Goal: Information Seeking & Learning: Find specific fact

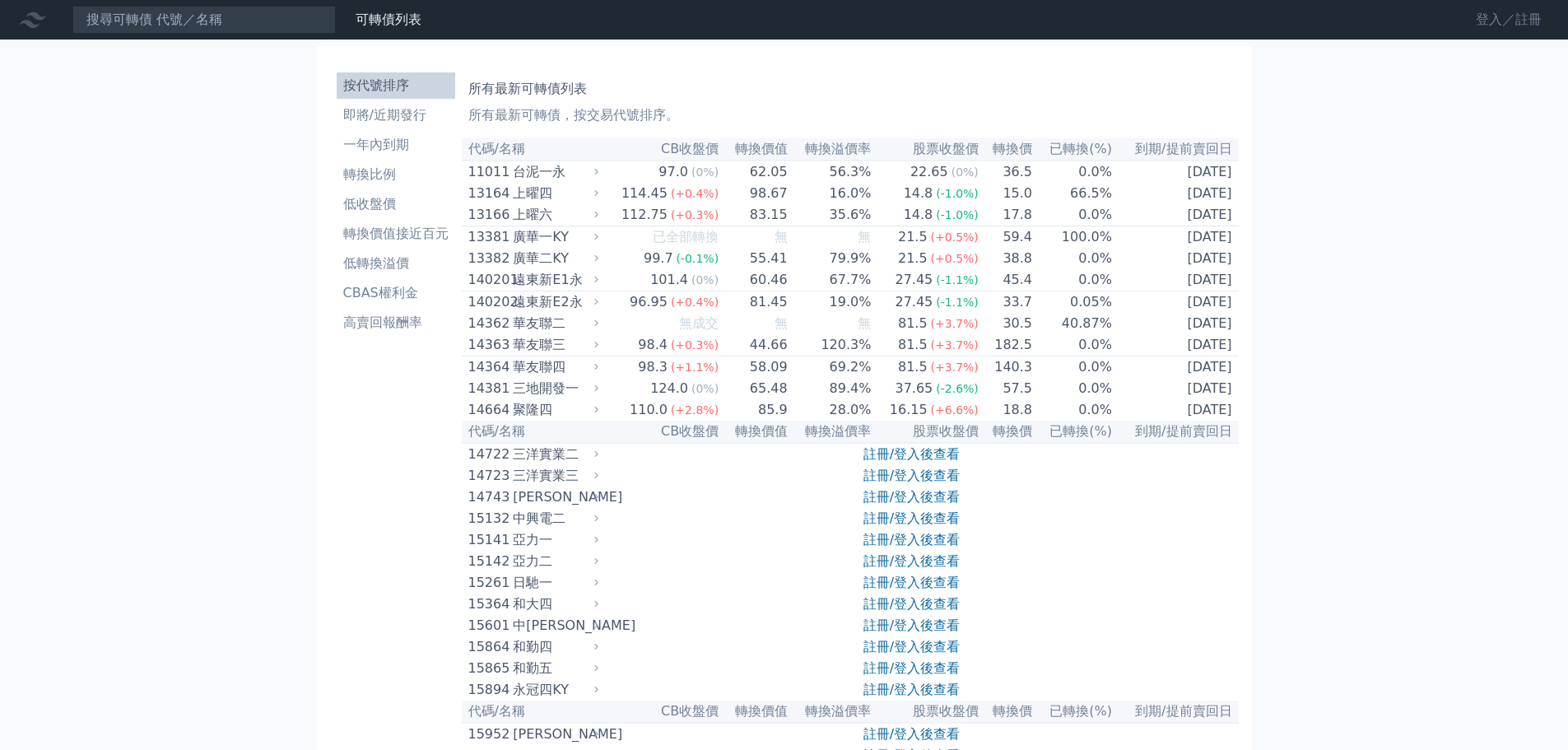
click at [1519, 19] on link "登入／註冊" at bounding box center [1509, 20] width 92 height 26
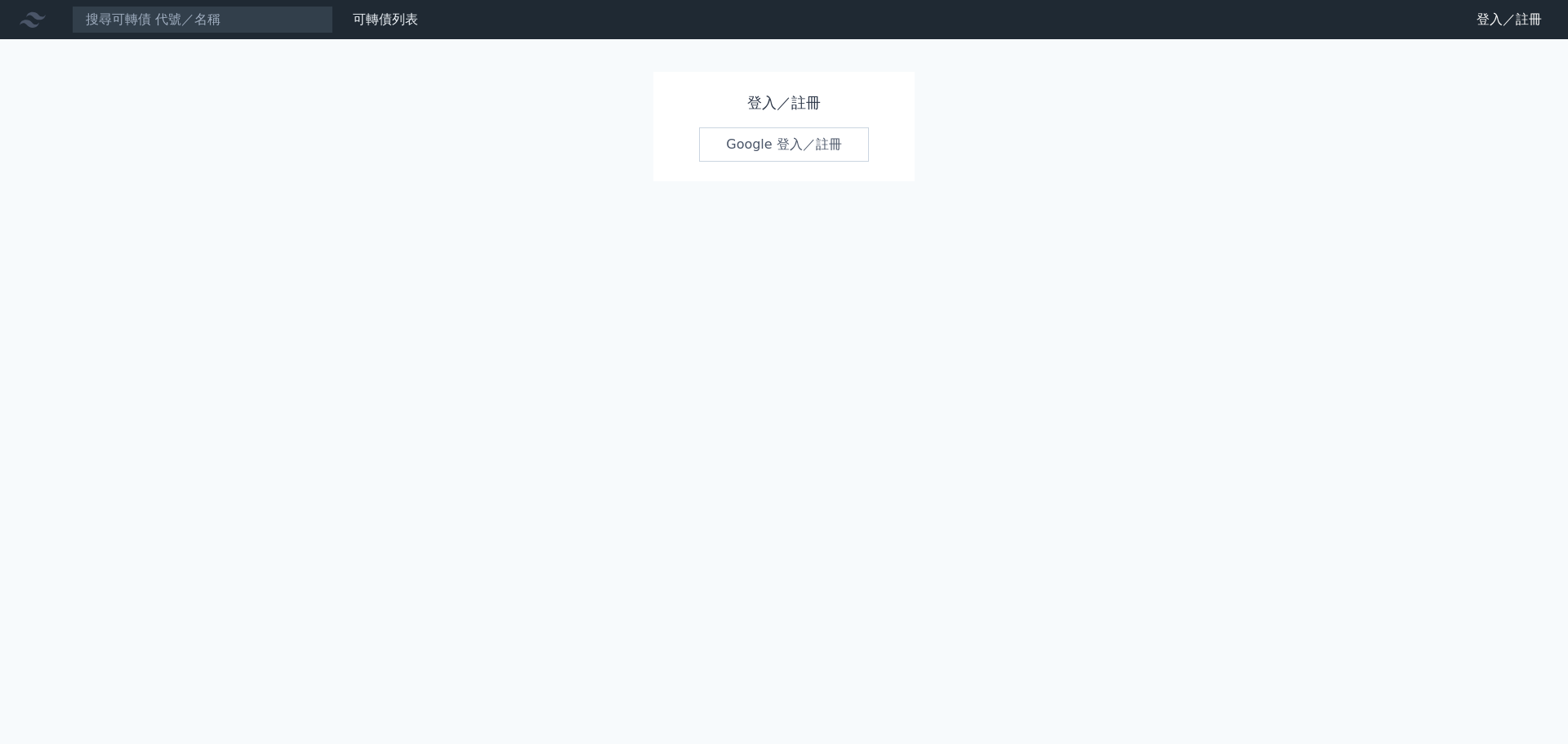
click at [802, 158] on link "Google 登入／註冊" at bounding box center [783, 144] width 170 height 34
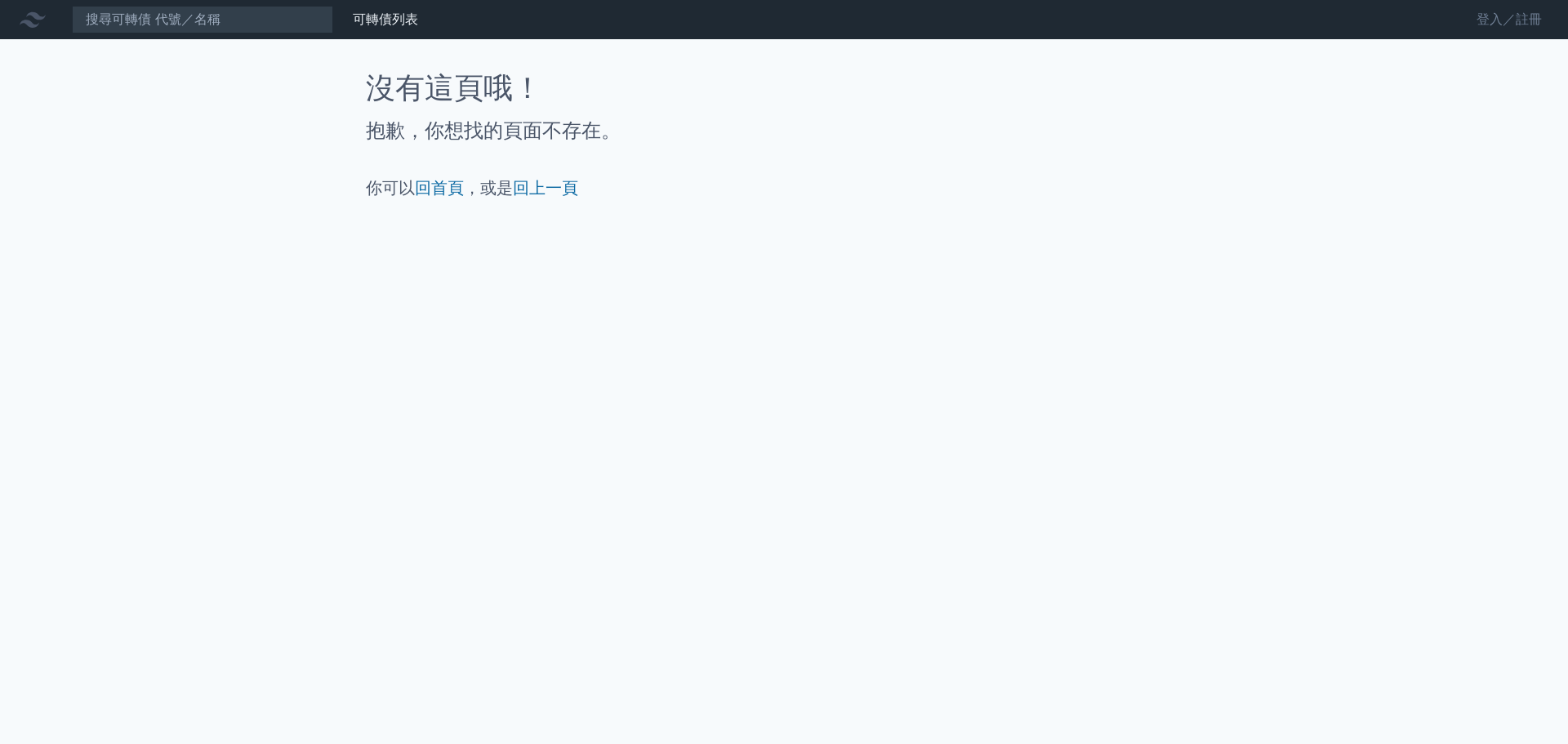
click at [1500, 22] on link "登入／註冊" at bounding box center [1509, 20] width 92 height 26
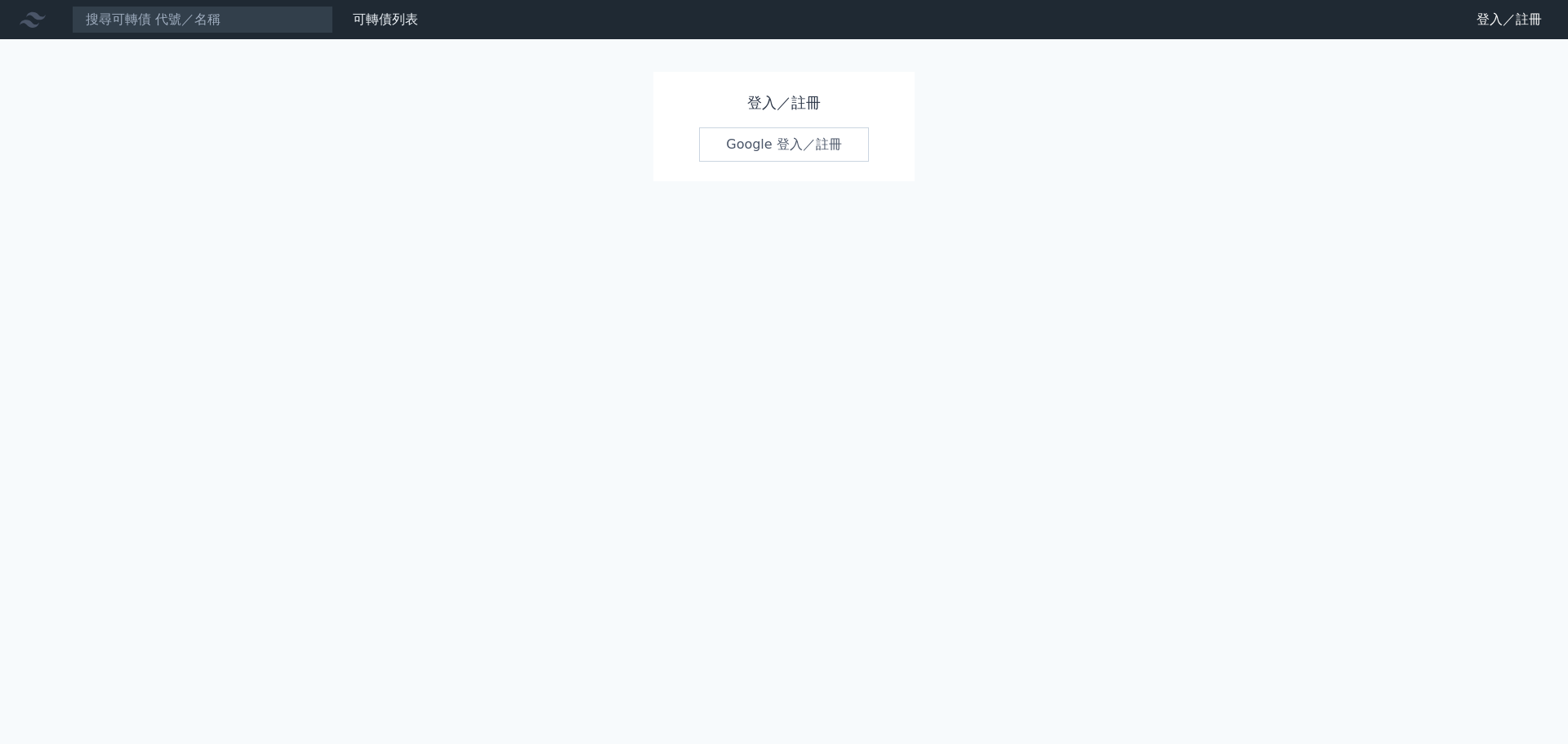
click at [796, 144] on link "Google 登入／註冊" at bounding box center [783, 144] width 170 height 34
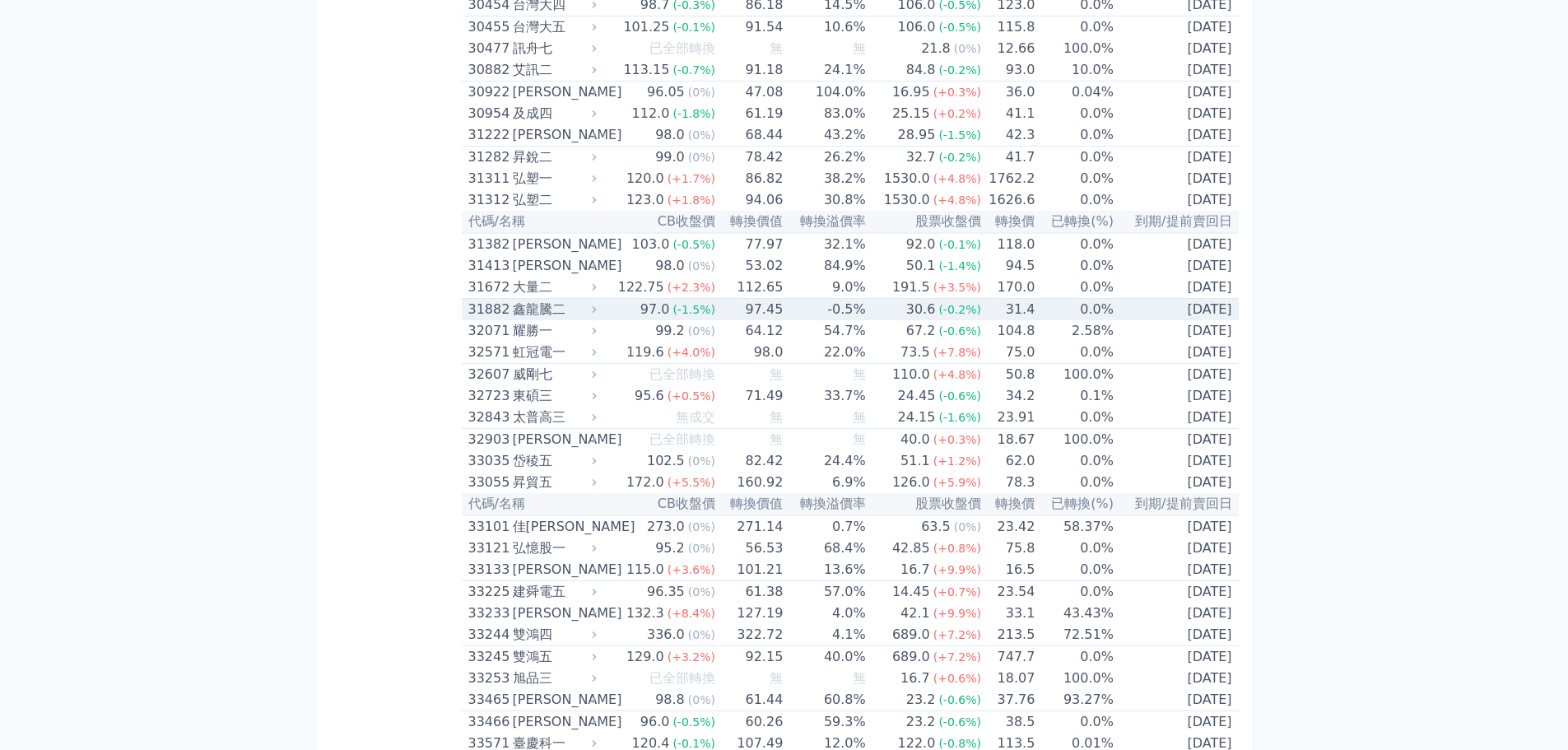
scroll to position [2470, 0]
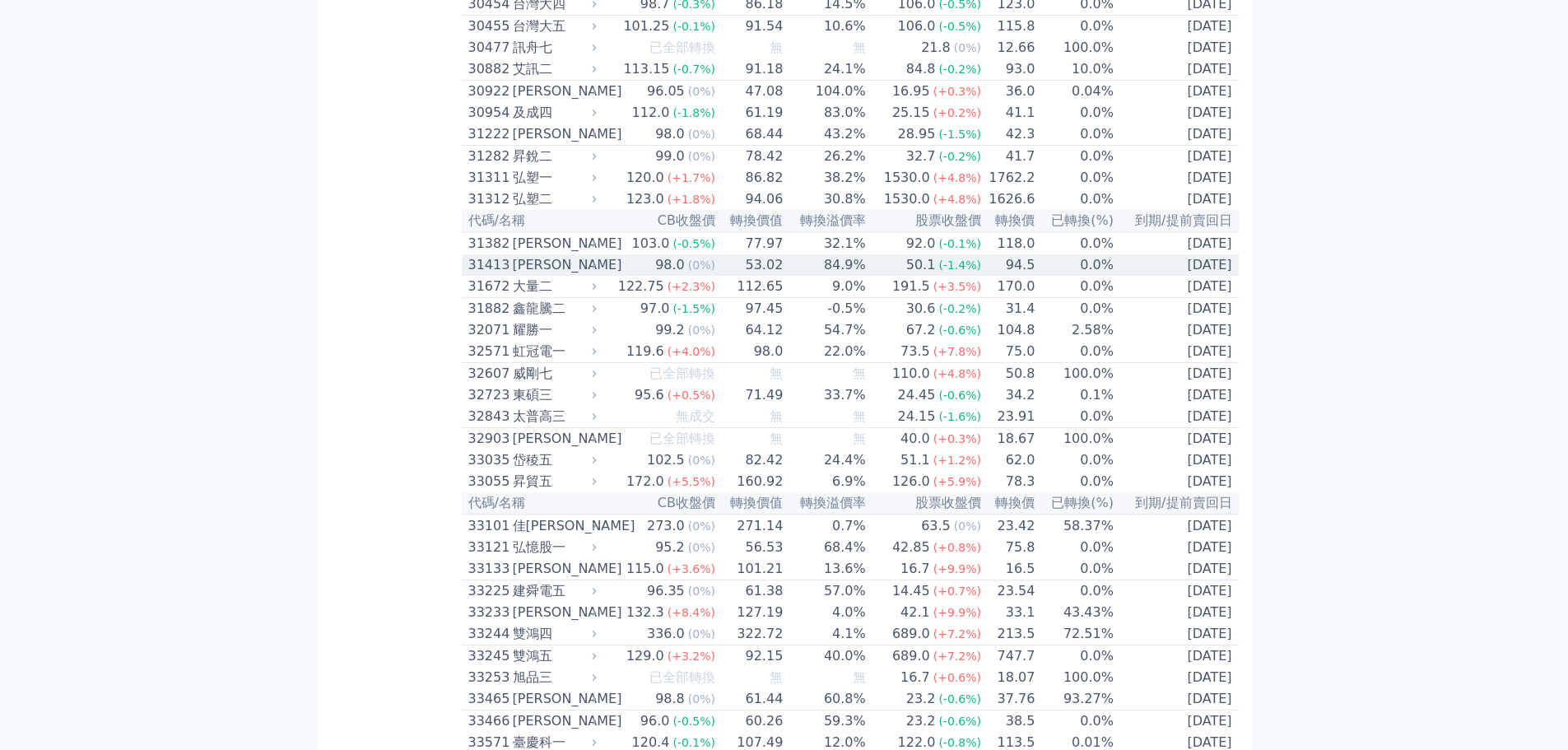
click at [526, 275] on div "[PERSON_NAME]" at bounding box center [553, 265] width 81 height 20
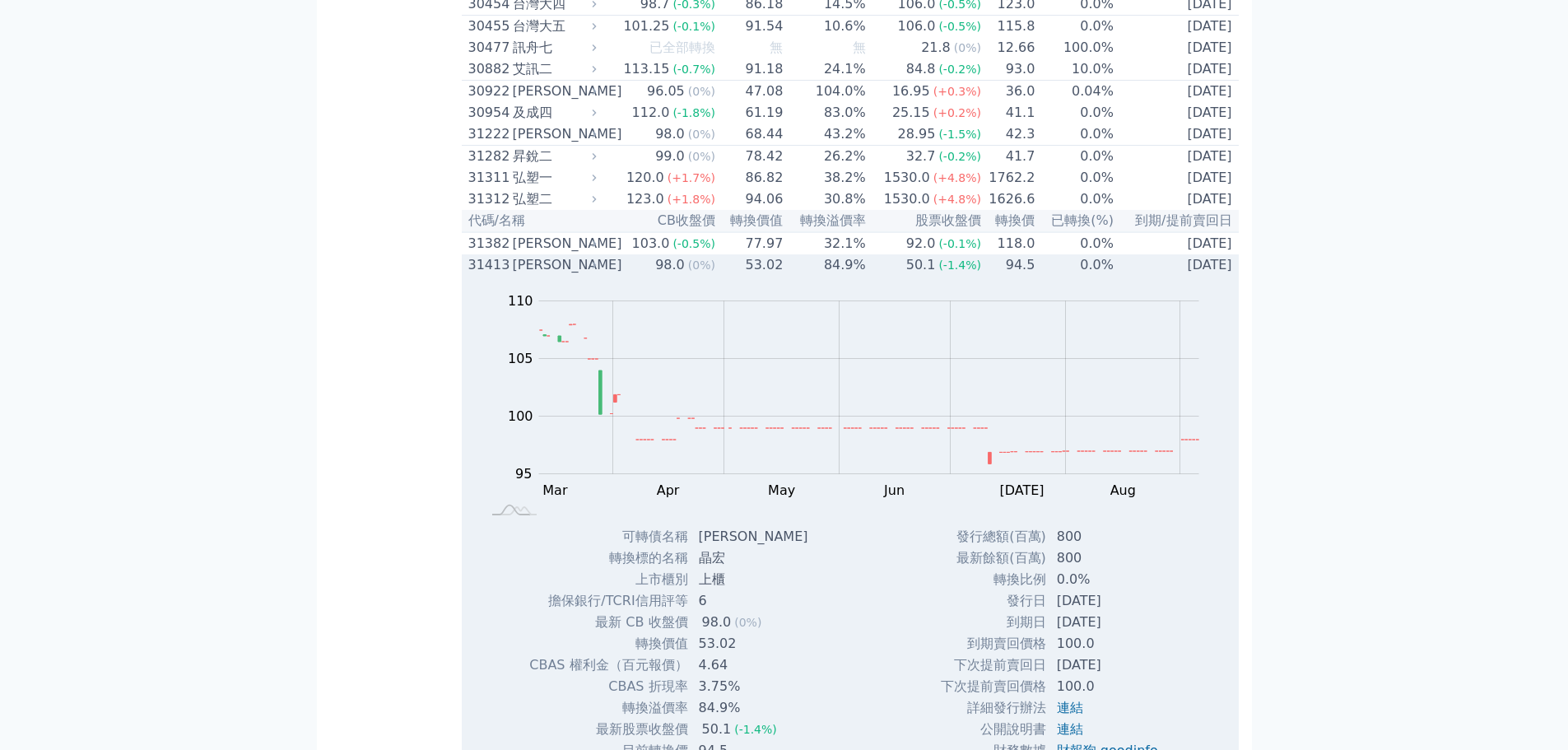
click at [526, 275] on div "[PERSON_NAME]" at bounding box center [553, 265] width 81 height 20
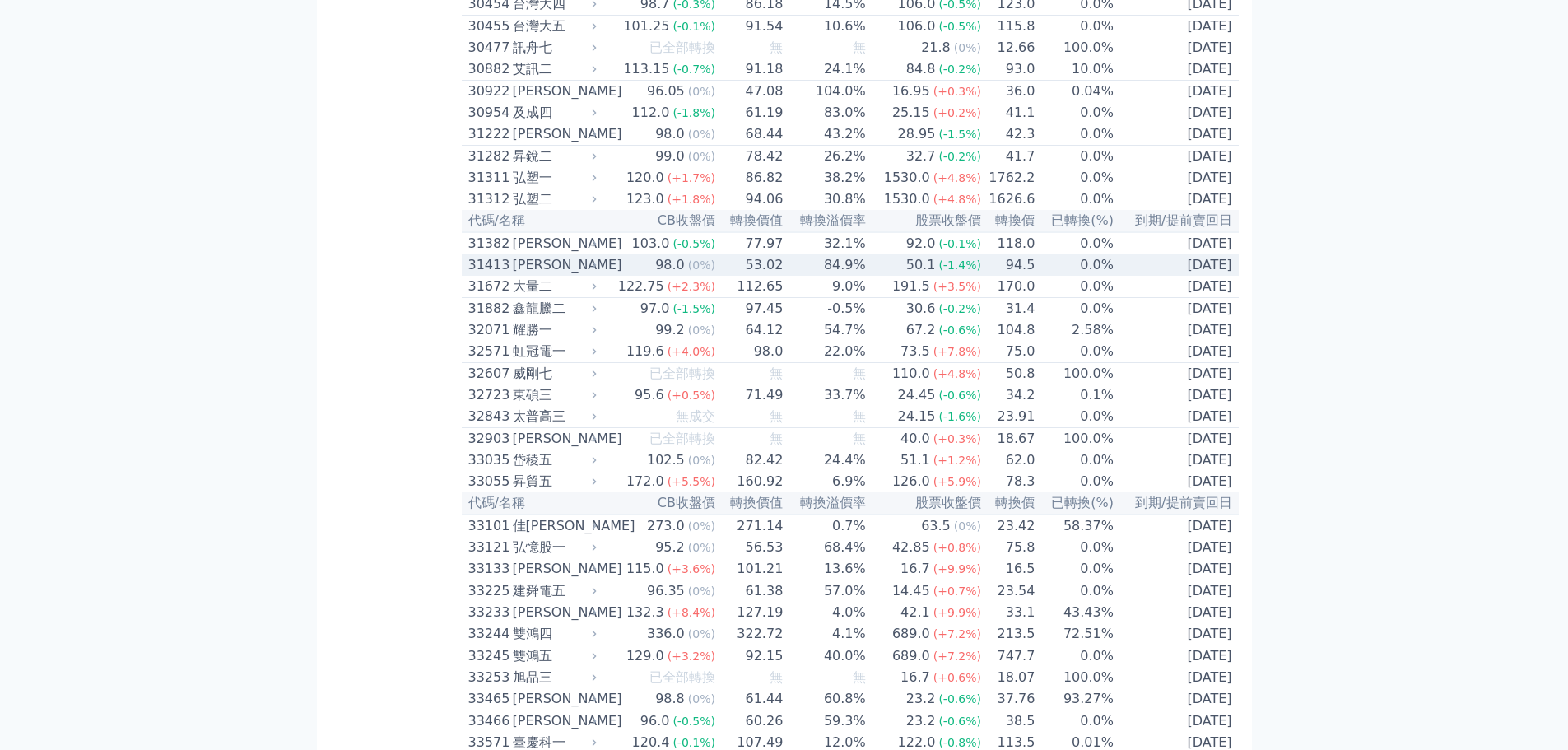
click at [772, 276] on td "53.02" at bounding box center [750, 265] width 68 height 21
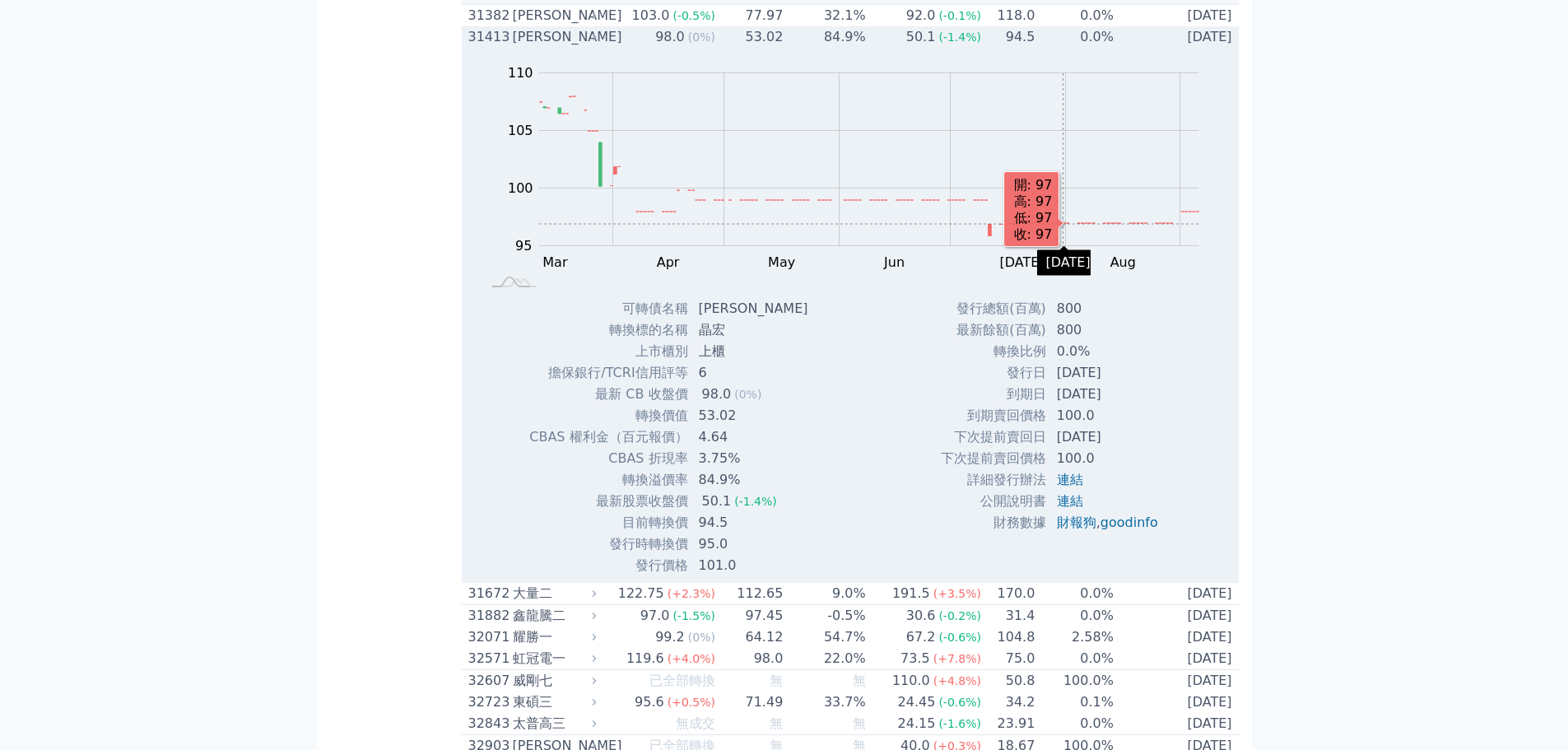
scroll to position [2799, 0]
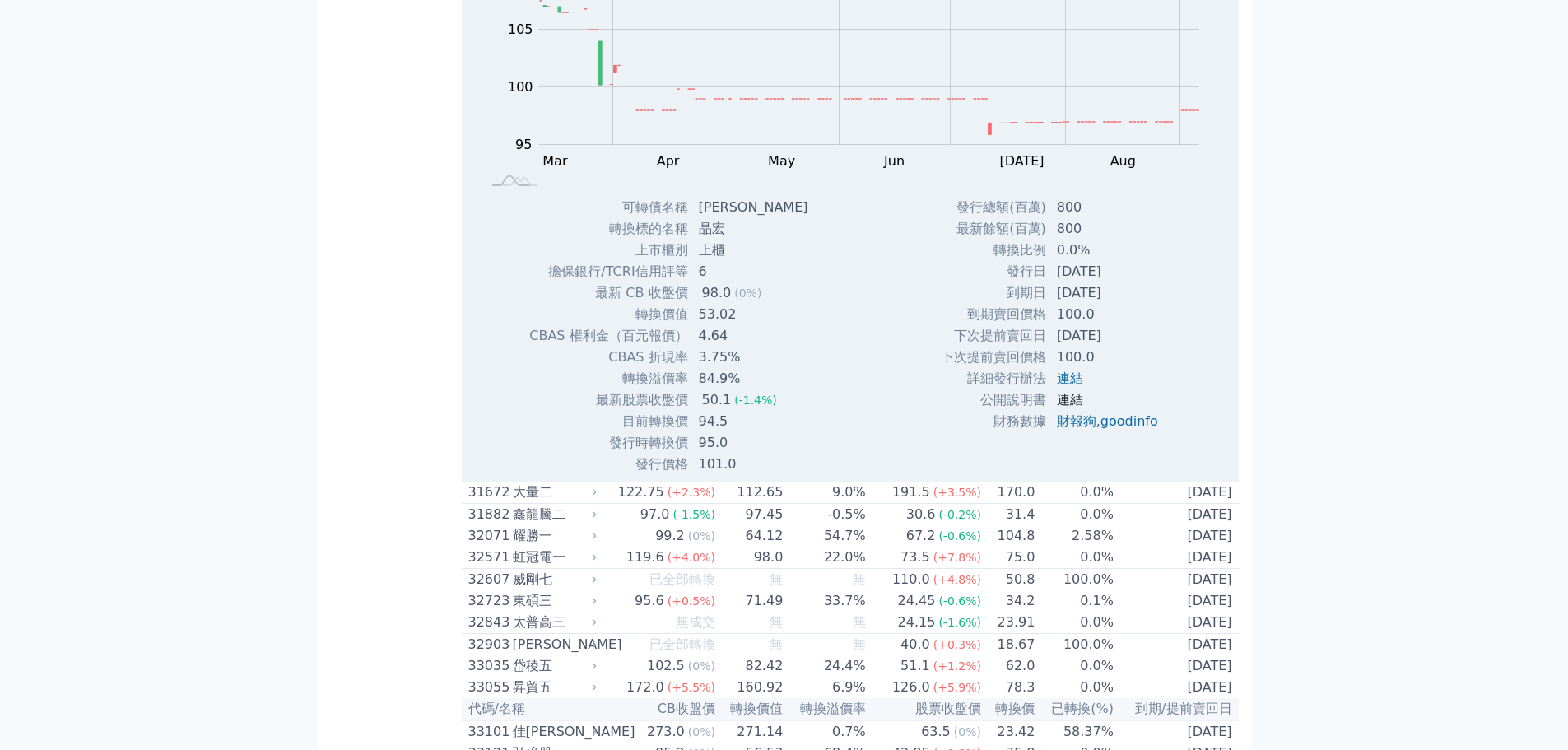
click at [1063, 407] on link "連結" at bounding box center [1070, 399] width 26 height 16
click at [1063, 386] on link "連結" at bounding box center [1070, 378] width 26 height 16
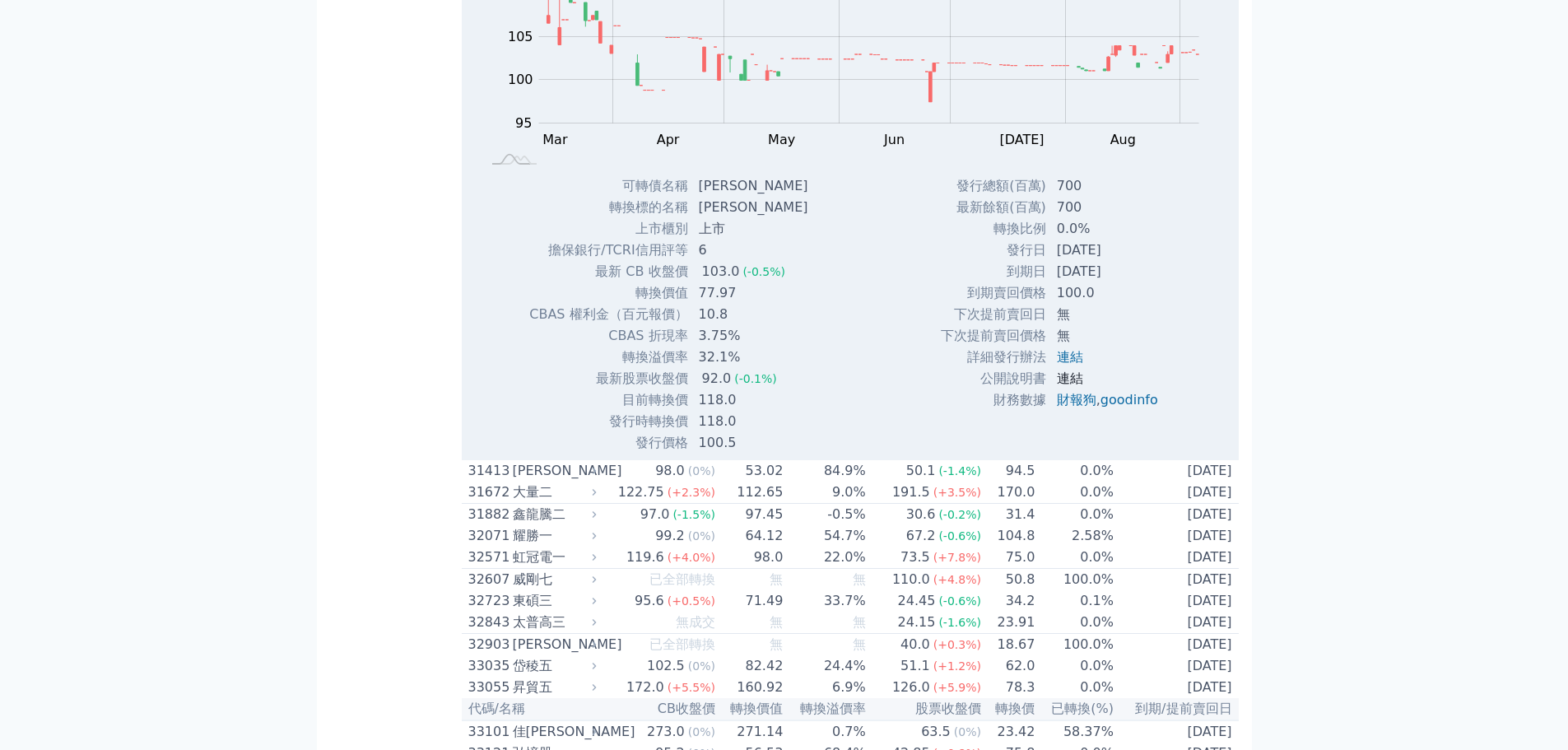
click at [1057, 386] on link "連結" at bounding box center [1070, 378] width 26 height 16
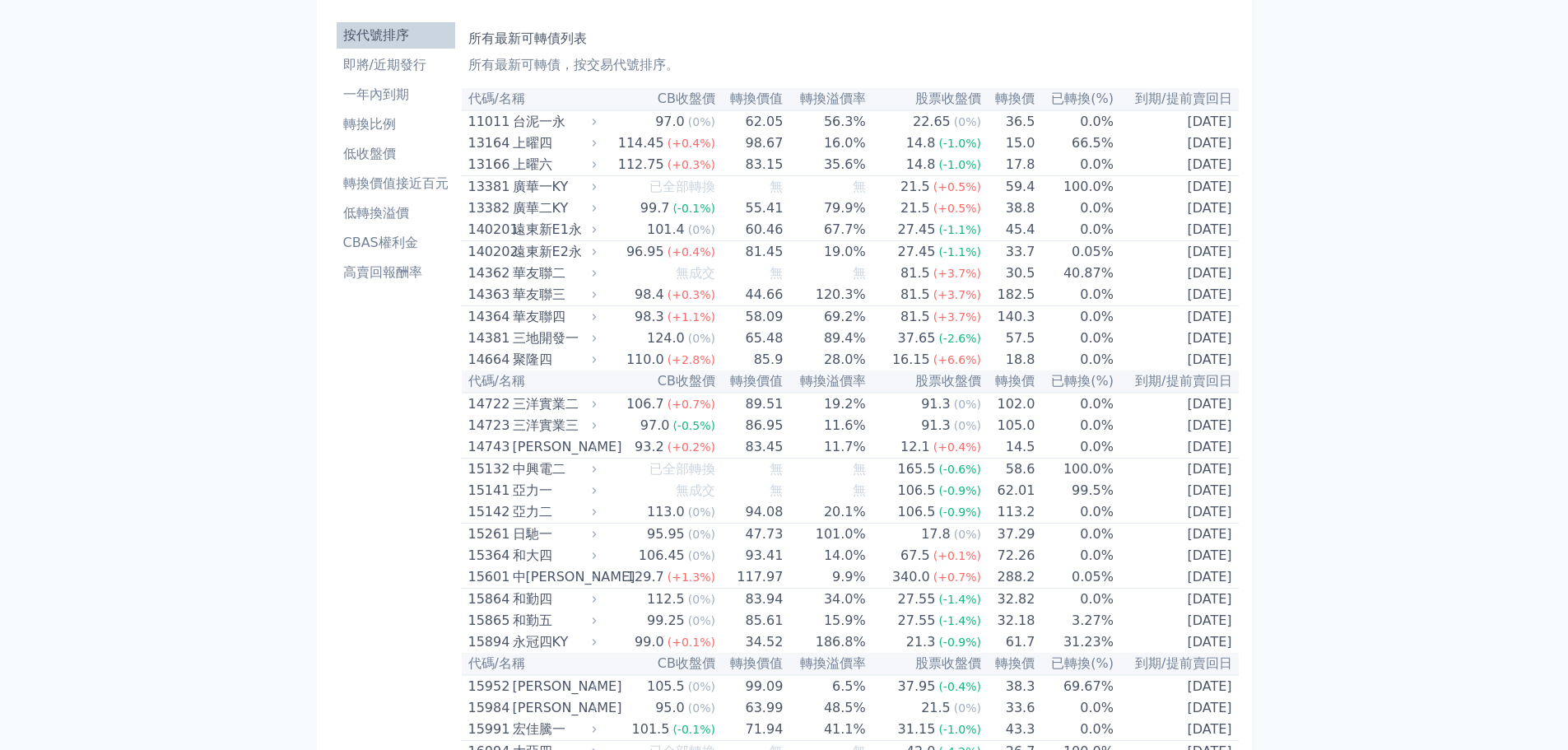
scroll to position [0, 0]
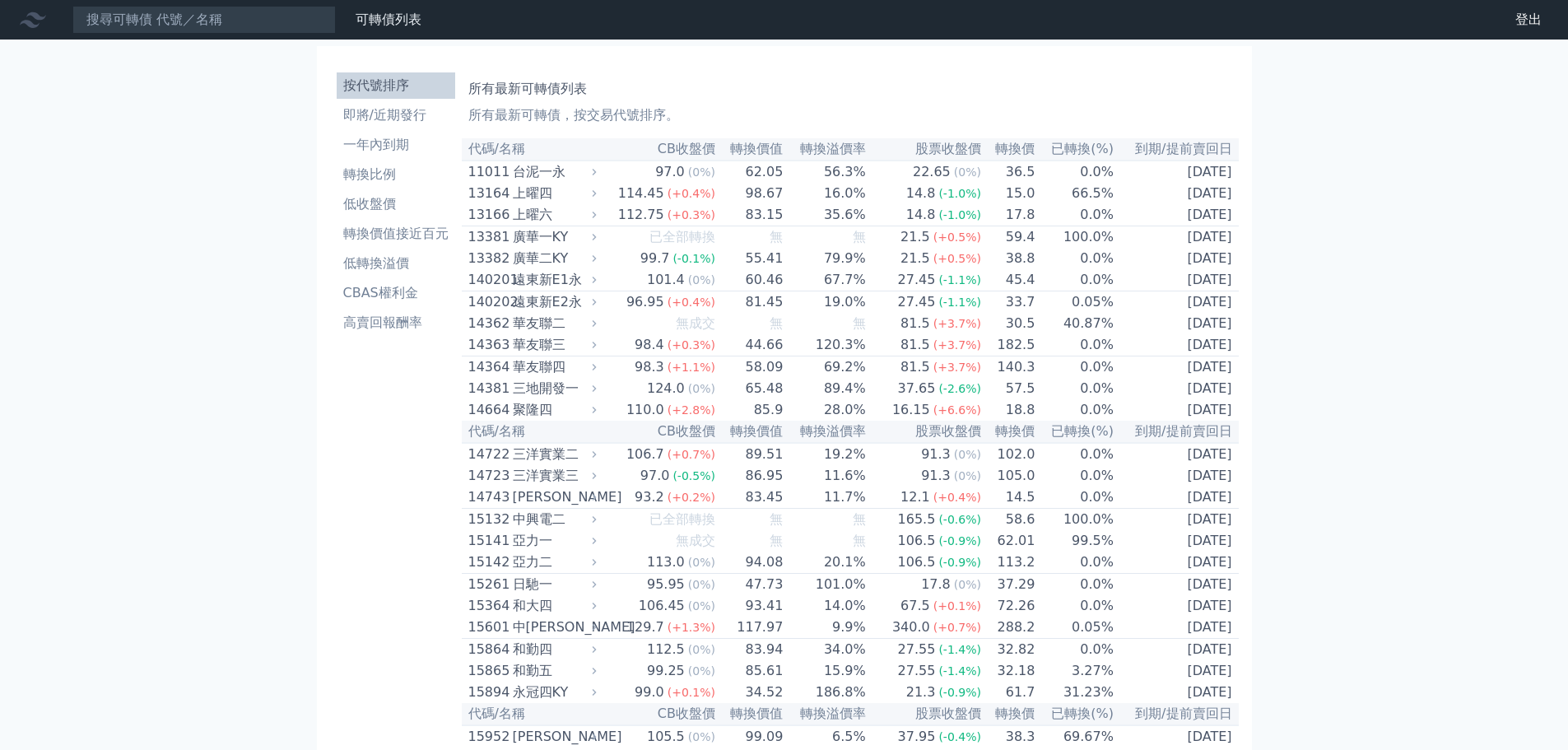
click at [378, 90] on li "按代號排序" at bounding box center [396, 86] width 119 height 20
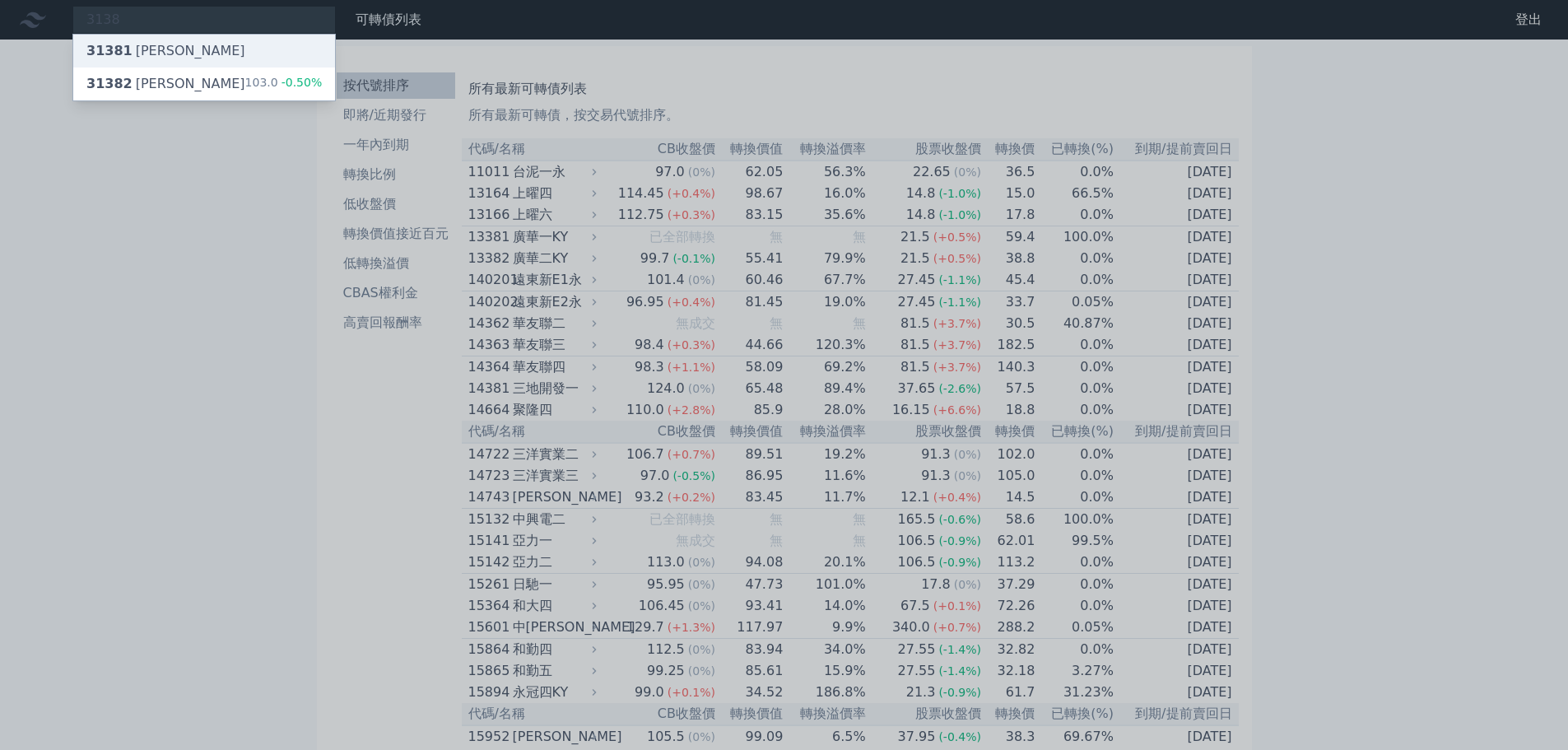
type input "3138"
click at [215, 55] on div "31381 [PERSON_NAME]" at bounding box center [204, 51] width 262 height 33
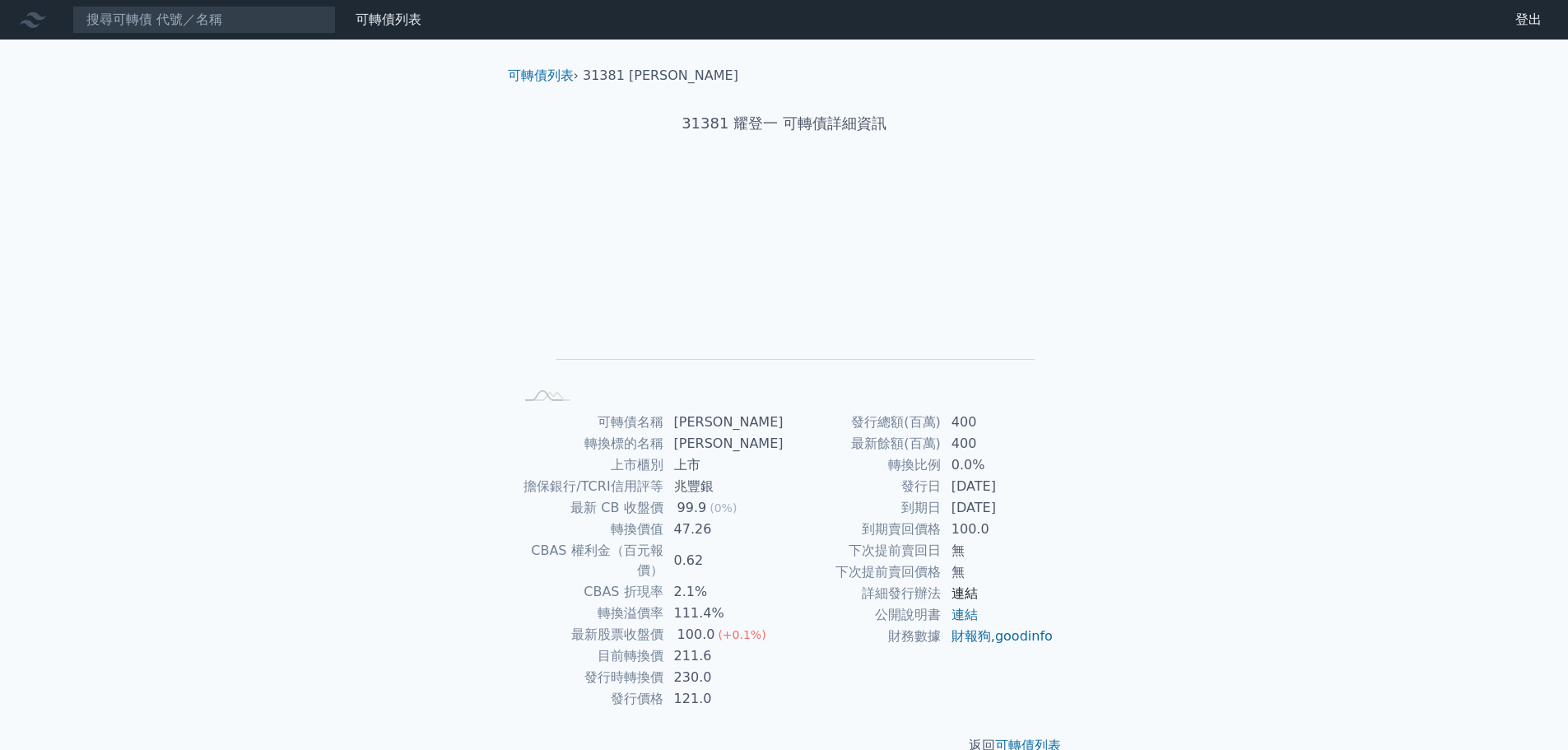
click at [971, 596] on link "連結" at bounding box center [964, 593] width 26 height 16
click at [196, 22] on input at bounding box center [204, 20] width 263 height 28
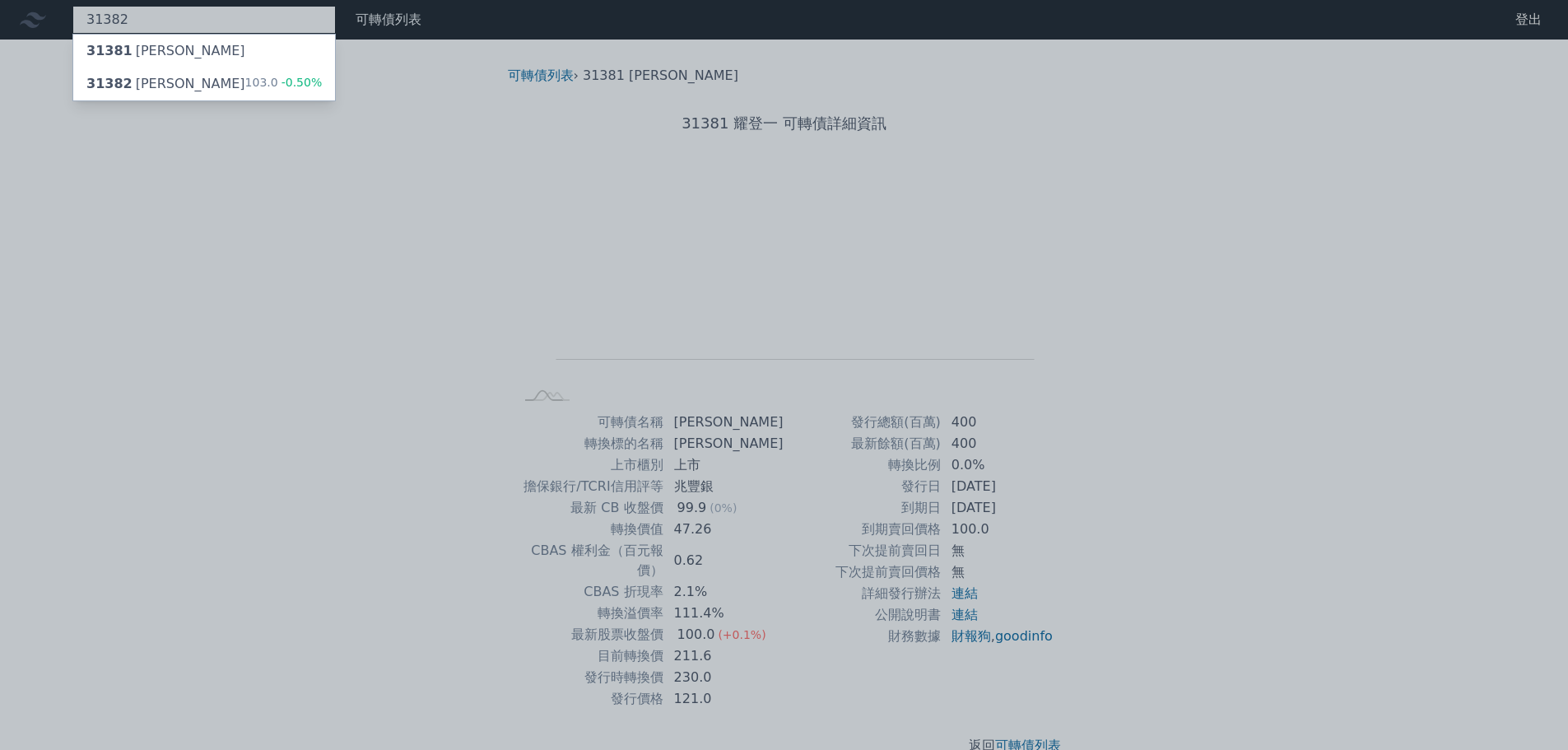
type input "31382"
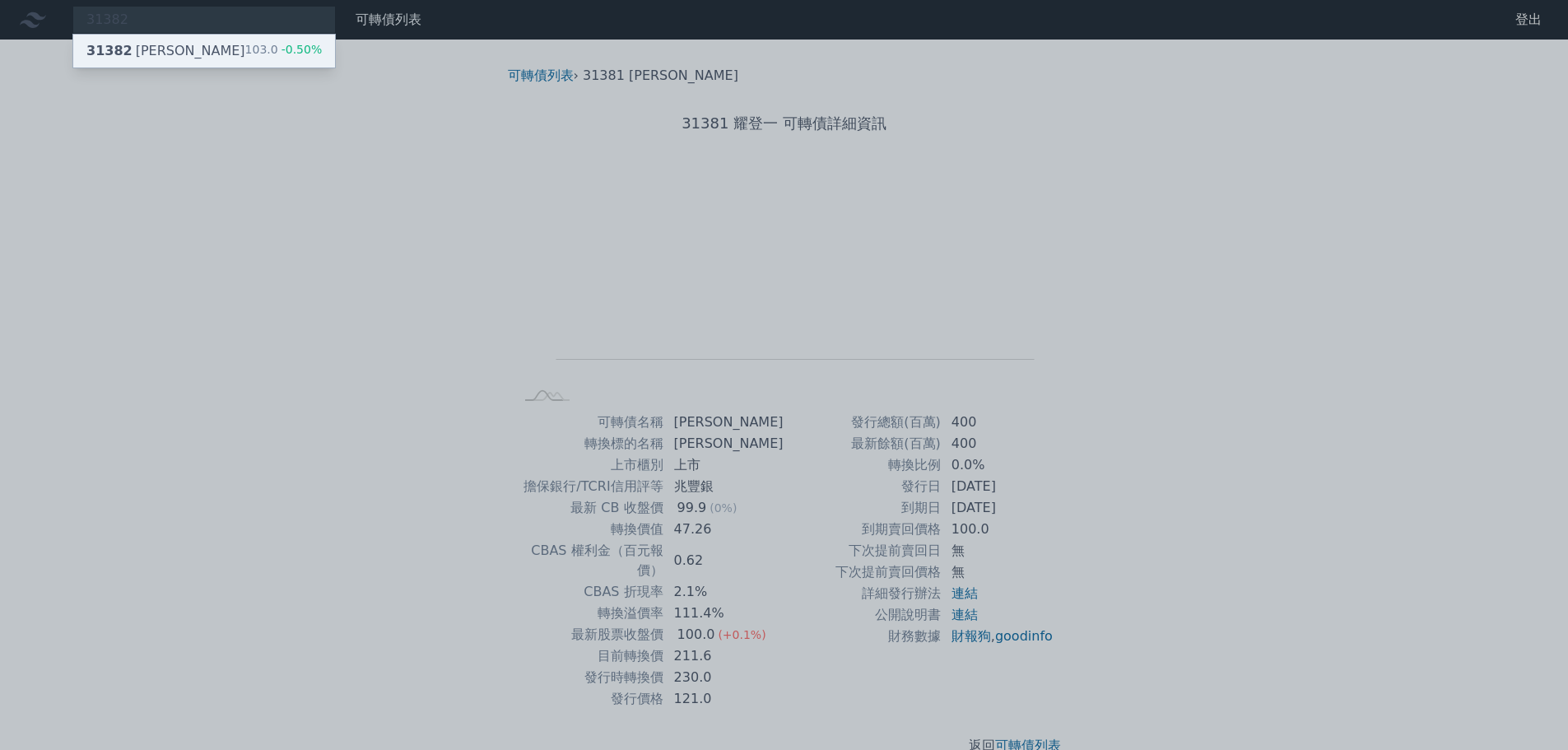
click at [187, 42] on div "31382 [PERSON_NAME]二 103.0 -0.50%" at bounding box center [204, 51] width 262 height 33
